Goal: Book appointment/travel/reservation

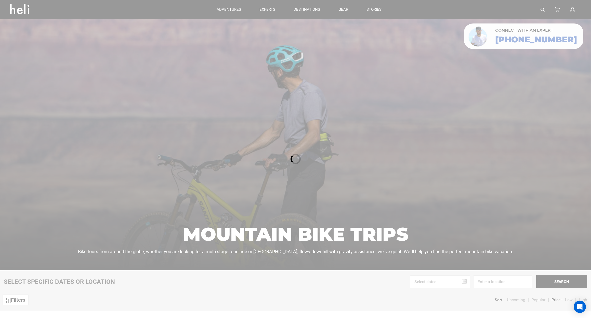
scroll to position [5, 0]
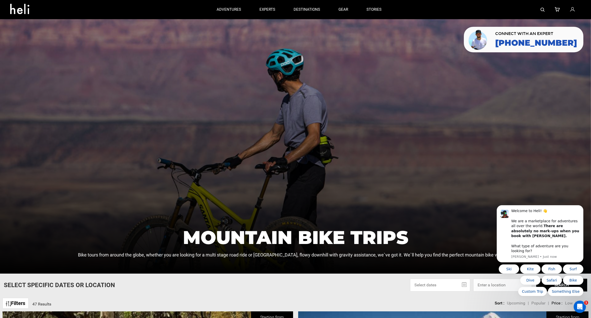
click at [294, 9] on div "adventures experts destinations gear stories" at bounding box center [298, 9] width 183 height 19
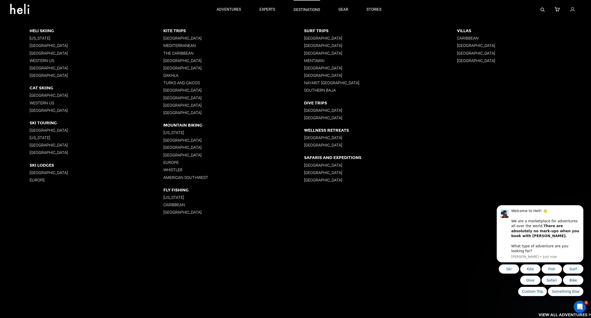
click at [308, 10] on p "destinations" at bounding box center [307, 9] width 27 height 5
click at [172, 170] on p "Whistler" at bounding box center [233, 169] width 141 height 5
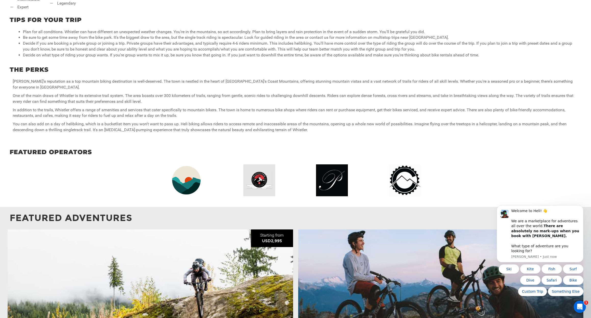
scroll to position [360, 0]
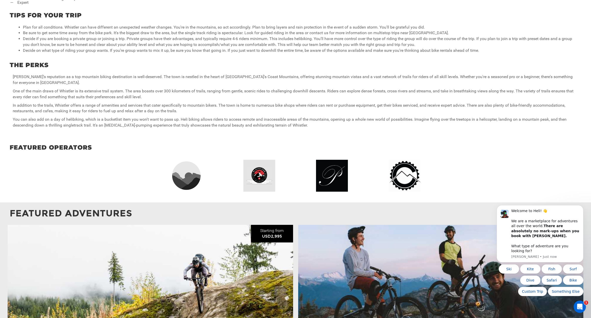
click at [186, 177] on img at bounding box center [187, 176] width 32 height 32
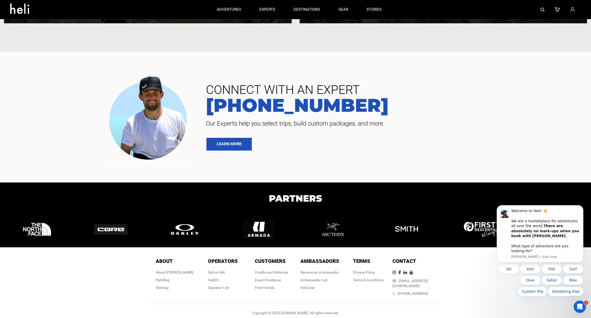
scroll to position [377, 0]
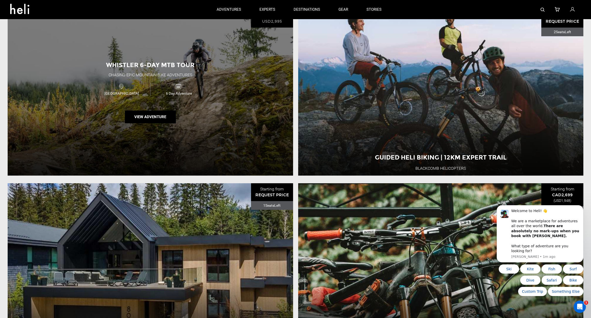
scroll to position [531, 0]
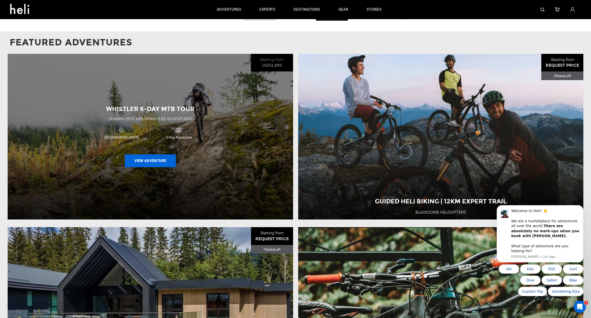
click at [152, 156] on button "View Adventure" at bounding box center [150, 160] width 51 height 13
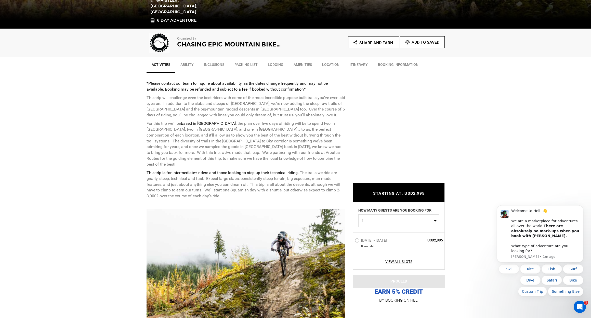
scroll to position [145, 0]
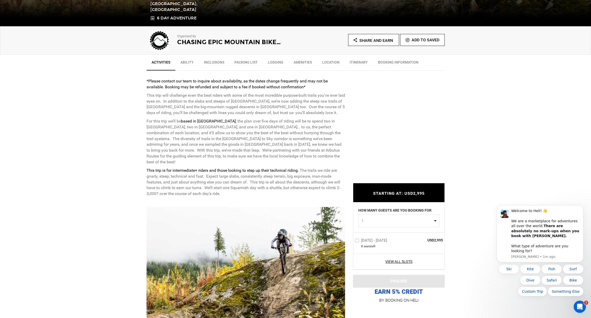
click at [436, 220] on button "1" at bounding box center [398, 220] width 81 height 13
click at [377, 262] on link "4" at bounding box center [399, 260] width 81 height 9
select select "4"
click at [357, 240] on label "[DATE] - [DATE]" at bounding box center [372, 241] width 34 height 6
click at [351, 240] on input "[DATE] - [DATE]" at bounding box center [351, 242] width 0 height 11
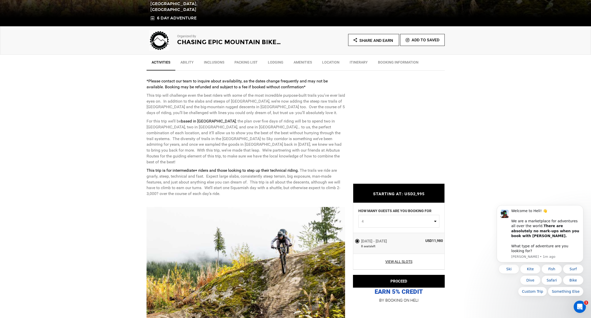
click at [358, 240] on label "[DATE] - [DATE]" at bounding box center [371, 241] width 33 height 6
click at [351, 240] on input "[DATE] - [DATE]" at bounding box center [351, 242] width 0 height 10
click at [406, 262] on link "View All Slots" at bounding box center [399, 261] width 88 height 5
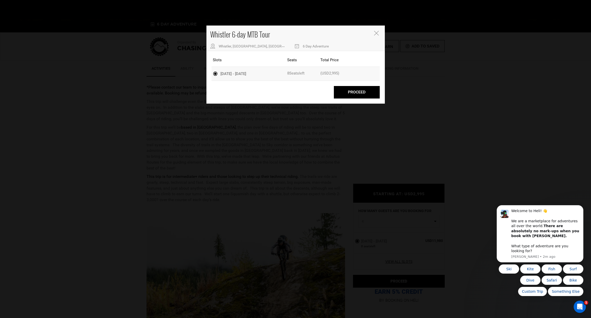
scroll to position [138, 2]
click at [375, 33] on icon "Close" at bounding box center [376, 33] width 5 height 5
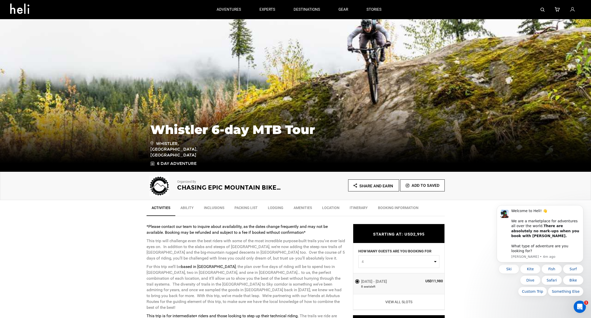
scroll to position [0, 0]
click at [188, 207] on link "Ability" at bounding box center [186, 208] width 23 height 13
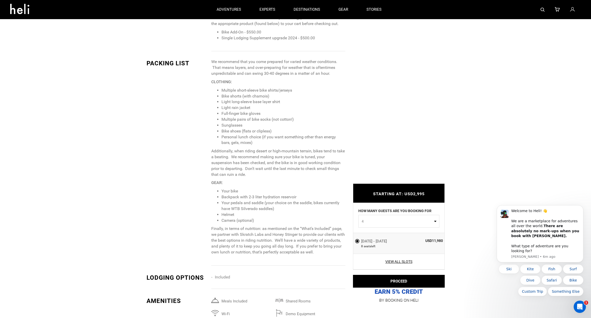
scroll to position [699, 0]
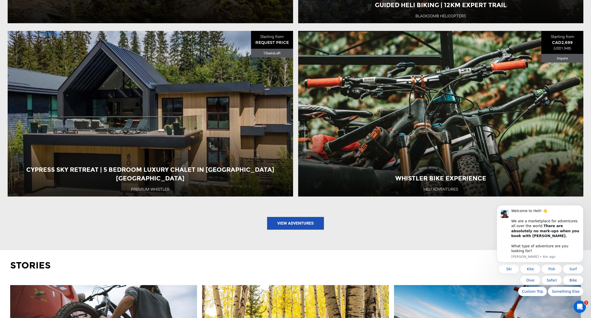
scroll to position [740, 0]
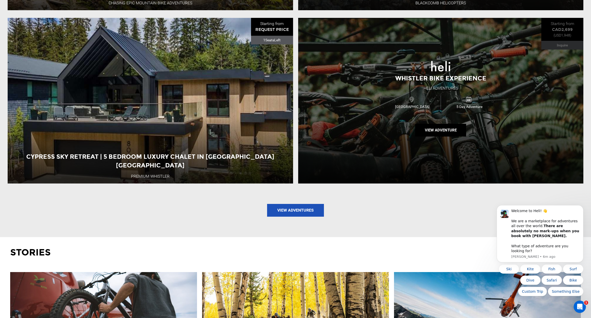
click at [423, 80] on div "Whistler Bike Experience Heli Adventures Canada 5 Day Adventure View Adventure" at bounding box center [440, 100] width 285 height 165
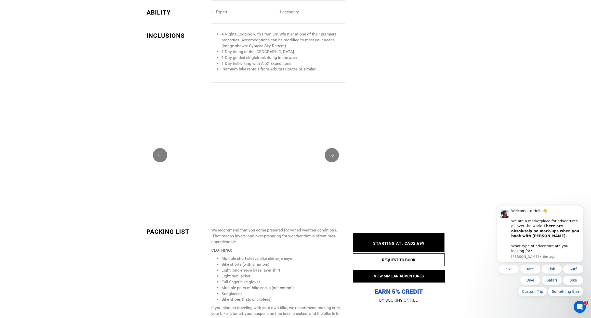
scroll to position [517, 0]
